Goal: Information Seeking & Learning: Learn about a topic

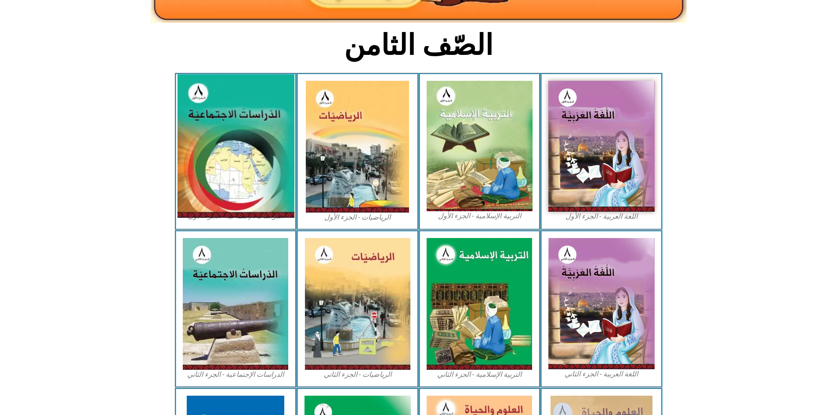
scroll to position [215, 0]
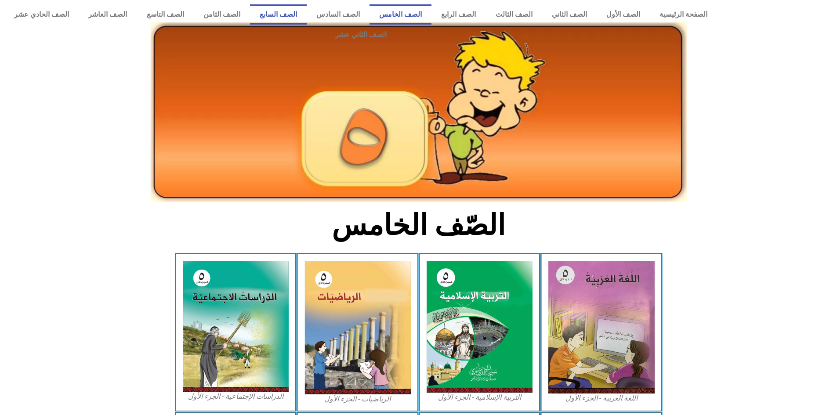
click at [307, 13] on link "الصف السابع" at bounding box center [278, 14] width 57 height 20
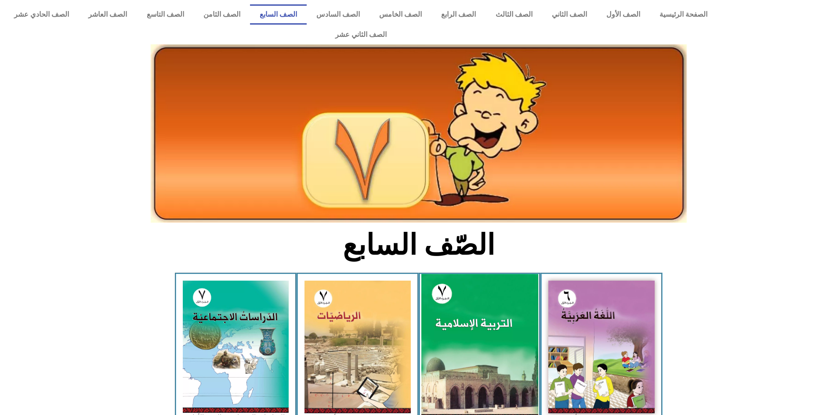
click at [500, 292] on img at bounding box center [479, 347] width 117 height 146
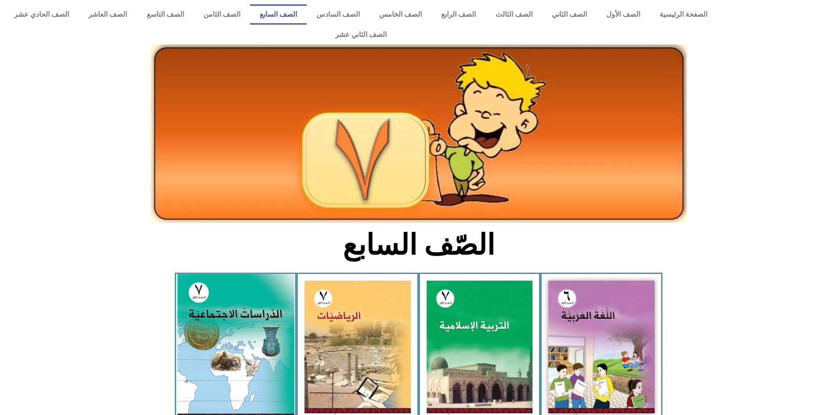
click at [195, 274] on img at bounding box center [235, 346] width 117 height 145
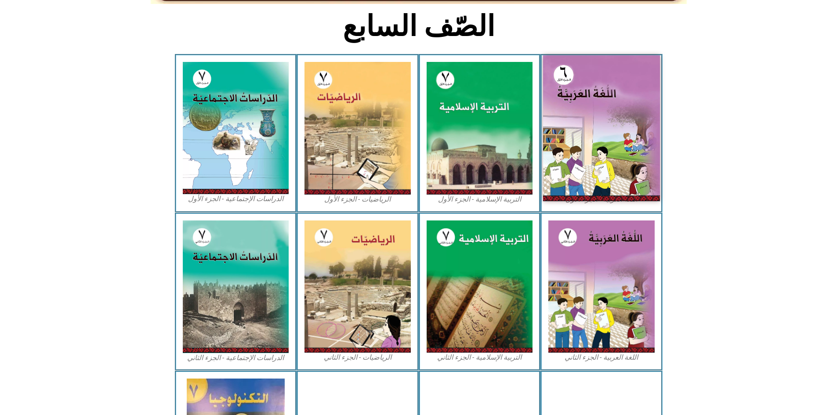
scroll to position [220, 0]
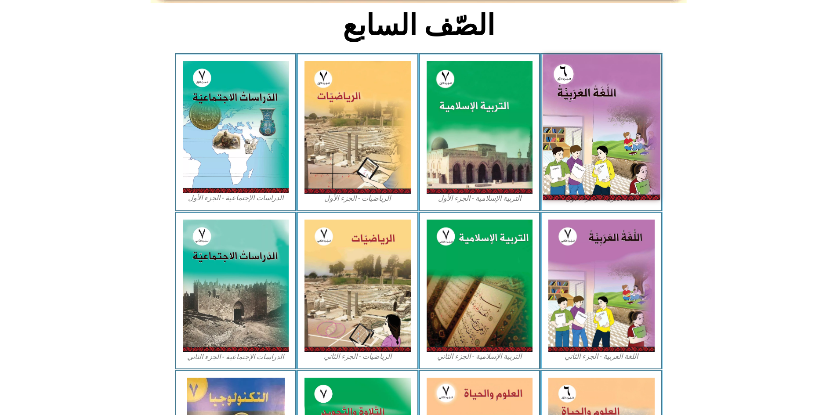
click at [552, 136] on img at bounding box center [601, 127] width 117 height 146
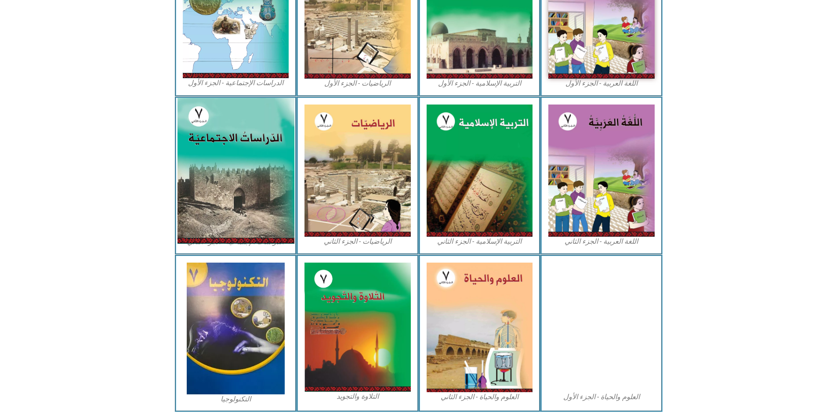
scroll to position [349, 0]
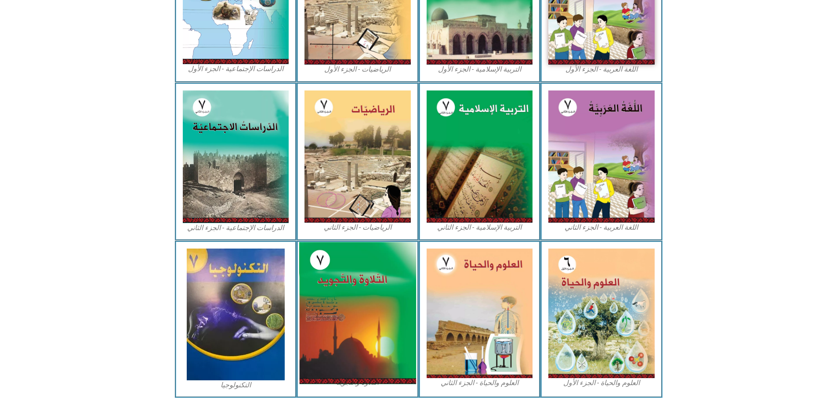
click at [310, 242] on img at bounding box center [357, 313] width 117 height 142
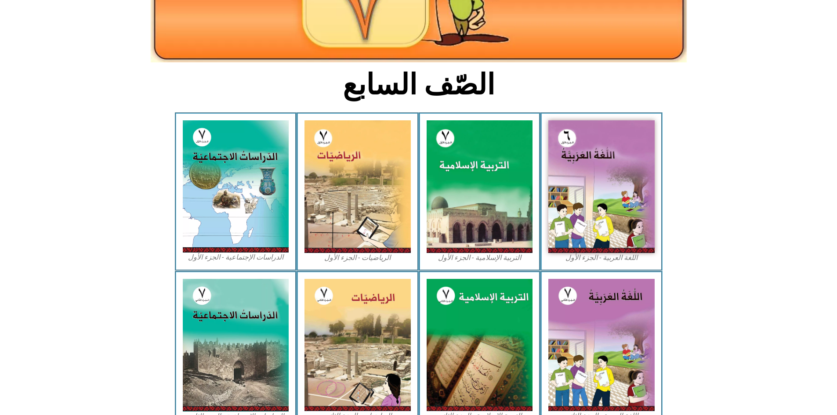
scroll to position [176, 0]
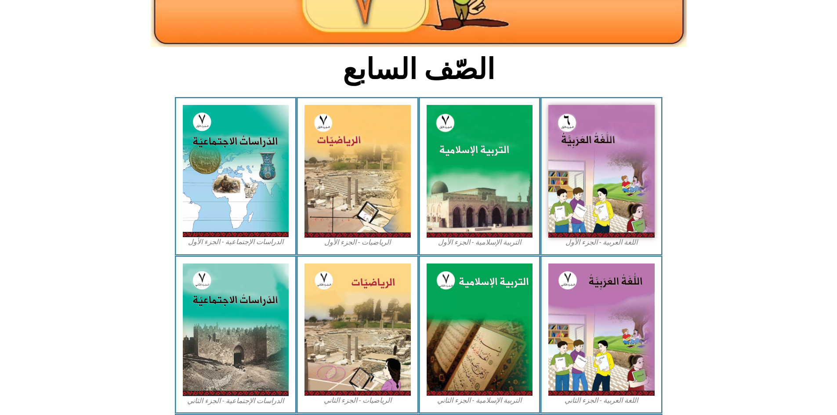
click at [98, 168] on section "اللغة العربية - الجزء الأول​ التربية الإسلامية - الجزء الأول الرياضيات - الجزء …" at bounding box center [418, 176] width 837 height 158
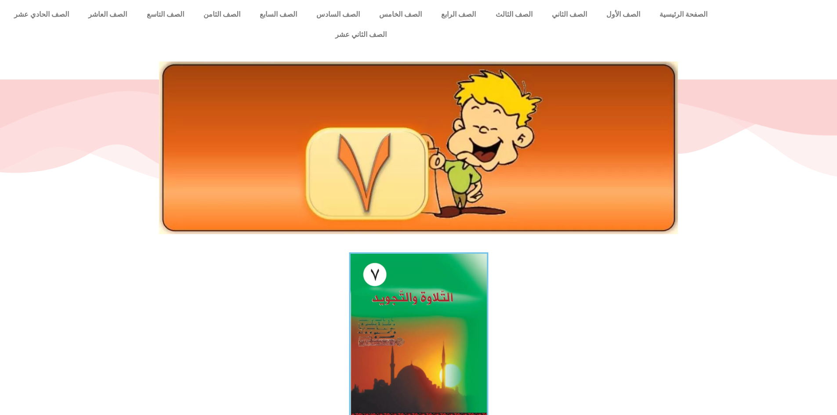
click at [402, 300] on img at bounding box center [418, 337] width 139 height 169
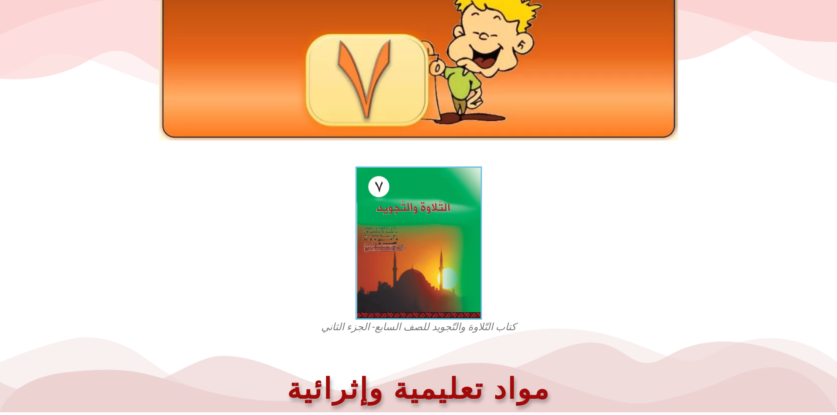
scroll to position [44, 0]
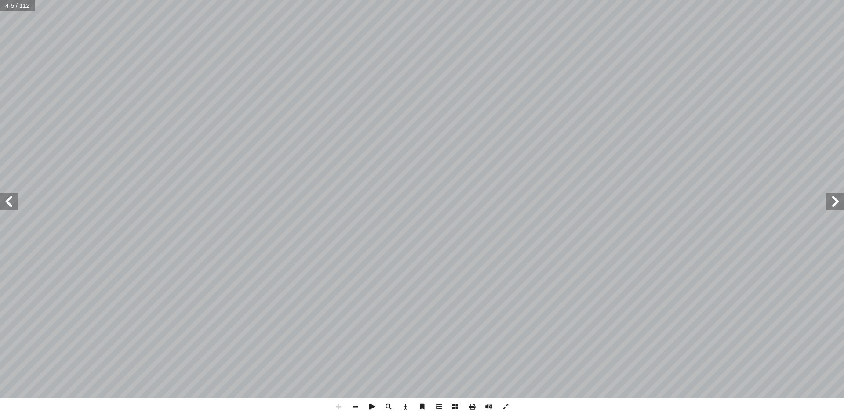
click at [11, 4] on input "text" at bounding box center [17, 5] width 34 height 11
type input "**"
